Goal: Navigation & Orientation: Find specific page/section

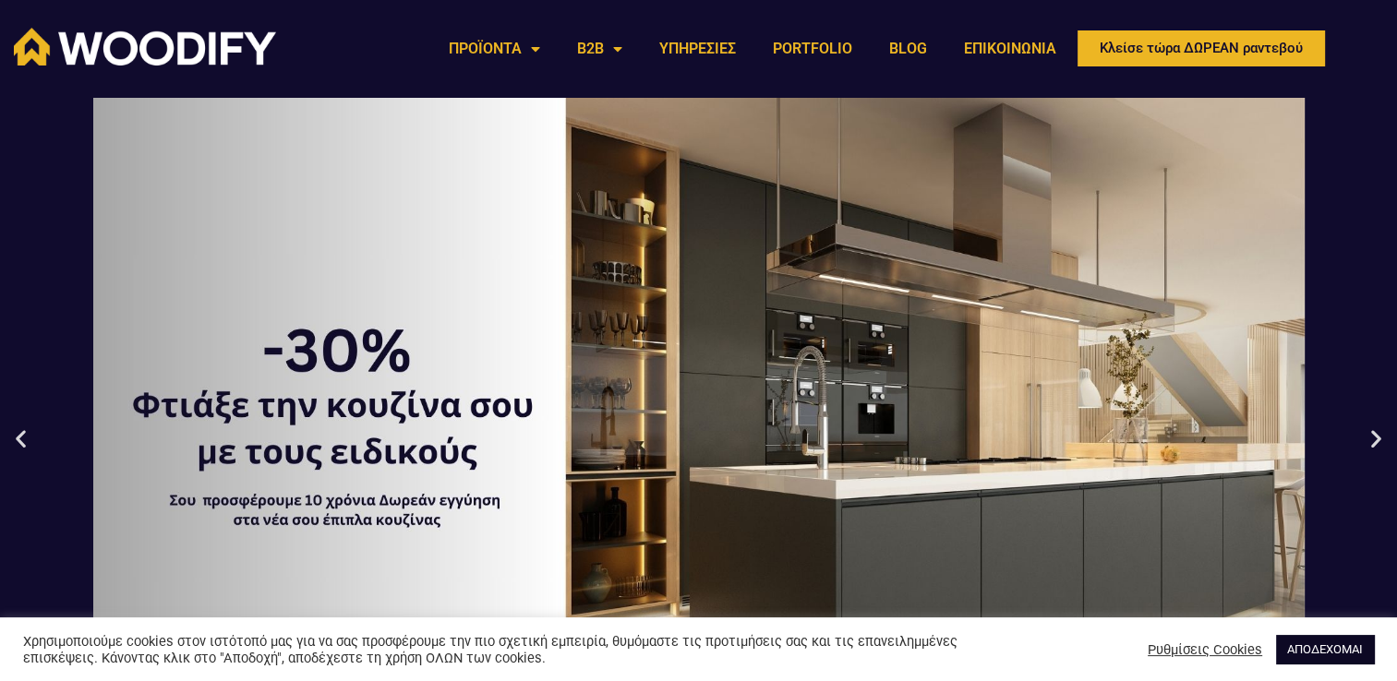
click at [1316, 647] on link "ΑΠΟΔΕΧΟΜΑΙ" at bounding box center [1325, 649] width 98 height 29
click at [1297, 651] on link "ΑΠΟΔΕΧΟΜΑΙ" at bounding box center [1325, 649] width 98 height 29
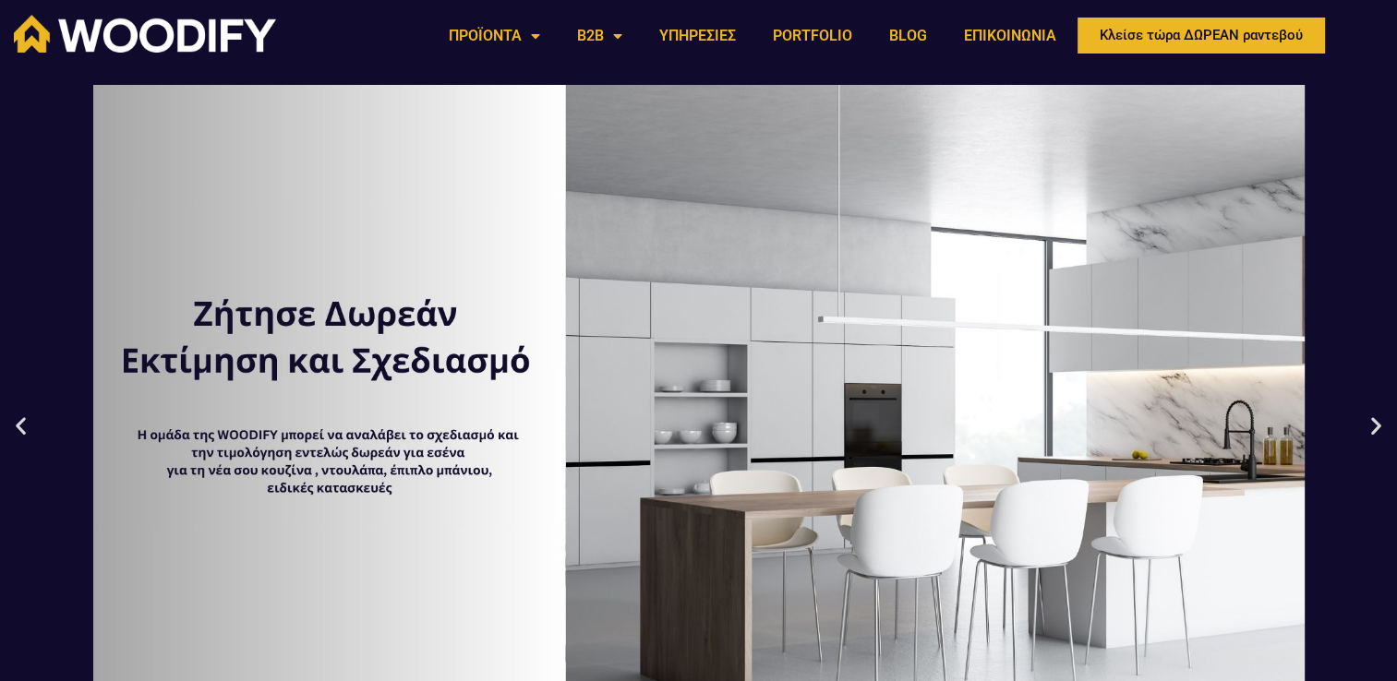
scroll to position [185, 0]
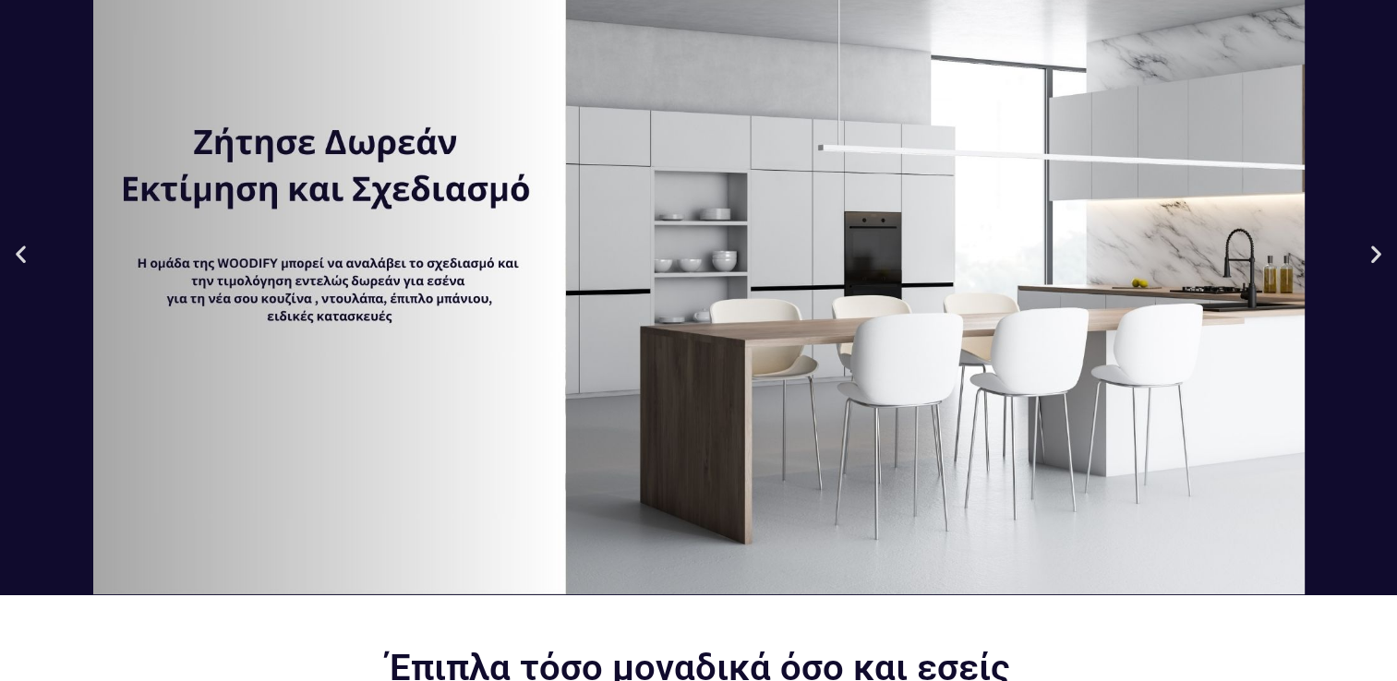
click at [1380, 253] on icon "Next slide" at bounding box center [1376, 254] width 23 height 23
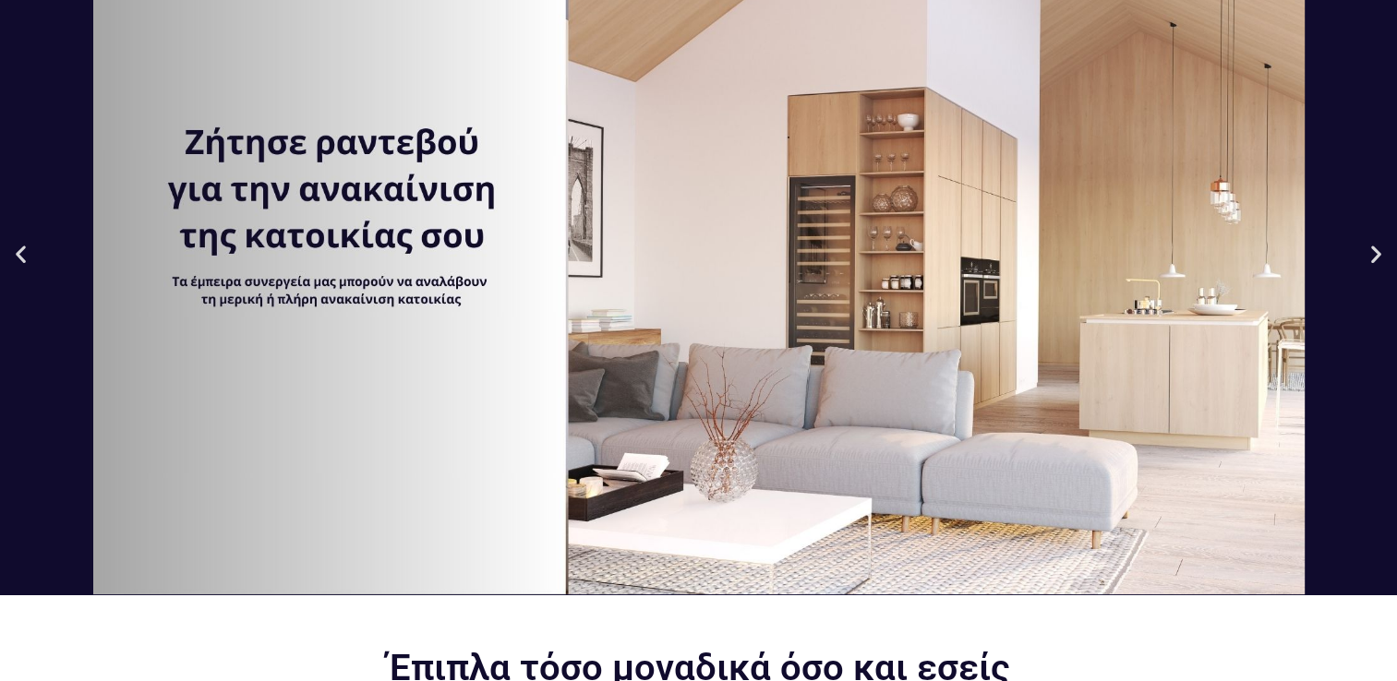
click at [1380, 253] on icon "Next slide" at bounding box center [1376, 254] width 23 height 23
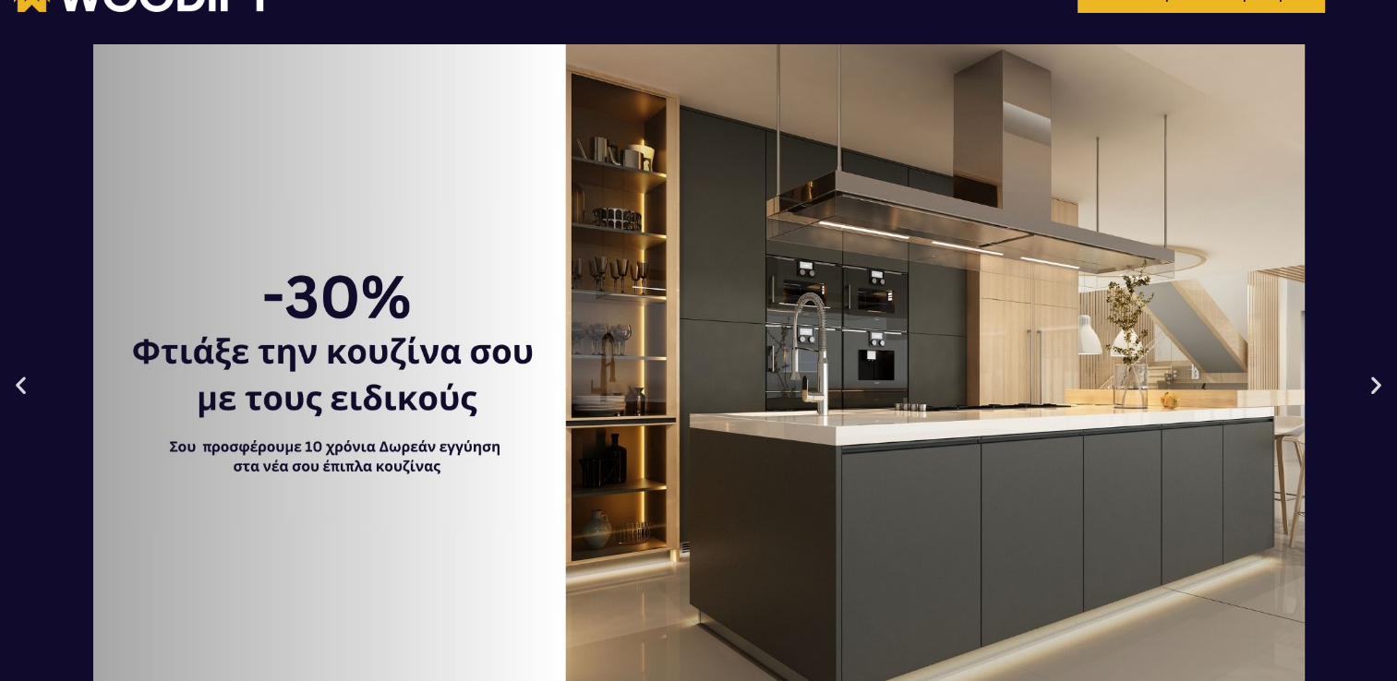
scroll to position [0, 0]
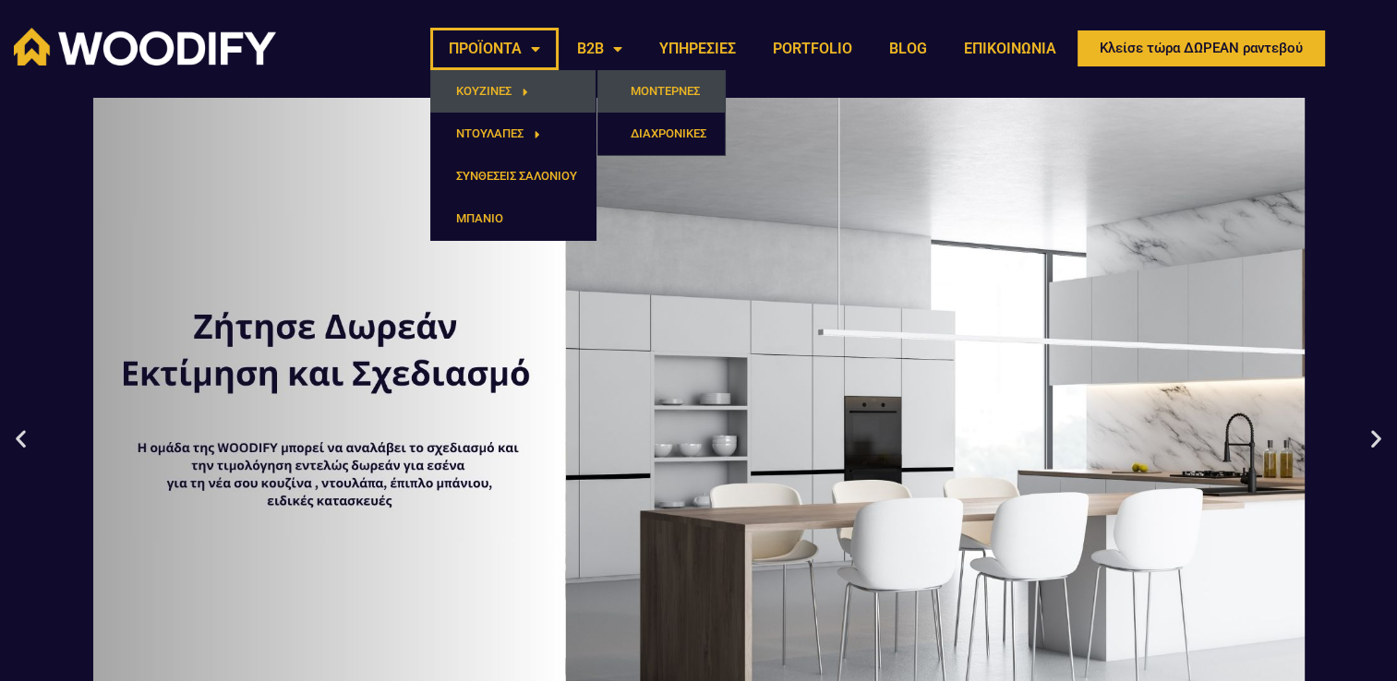
click at [657, 98] on link "ΜΟΝΤΕΡΝΕΣ" at bounding box center [660, 91] width 127 height 42
